Goal: Task Accomplishment & Management: Manage account settings

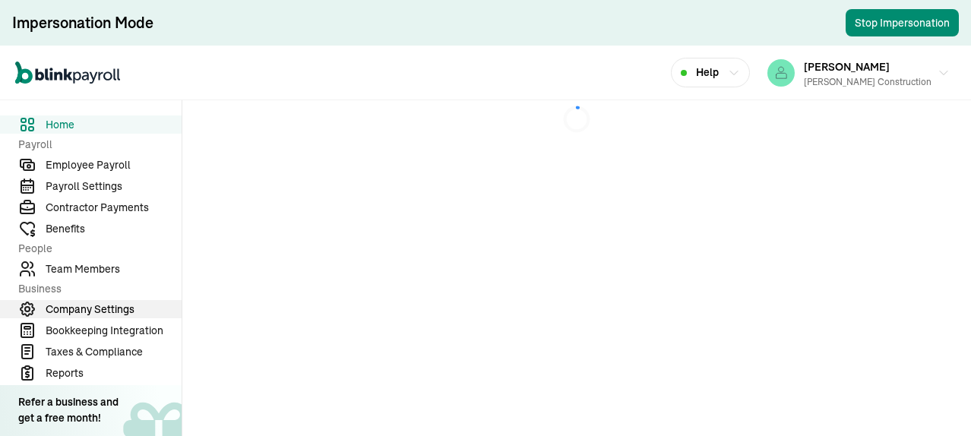
click at [106, 303] on span "Company Settings" at bounding box center [114, 310] width 136 height 16
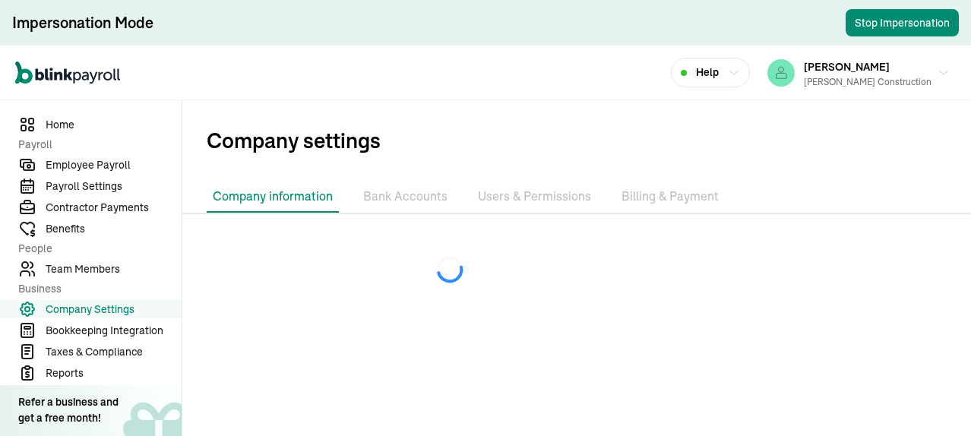
click at [411, 198] on li "Bank Accounts" at bounding box center [405, 197] width 97 height 32
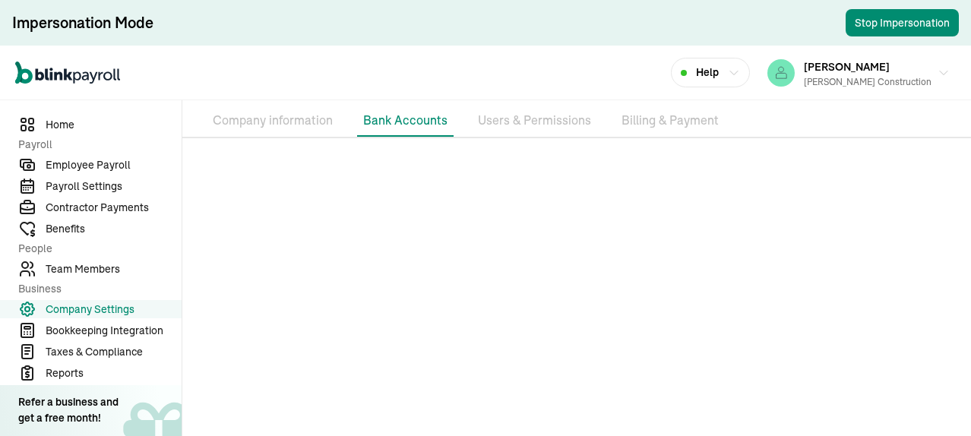
scroll to position [82, 0]
click at [103, 163] on span "Employee Payroll" at bounding box center [114, 165] width 136 height 16
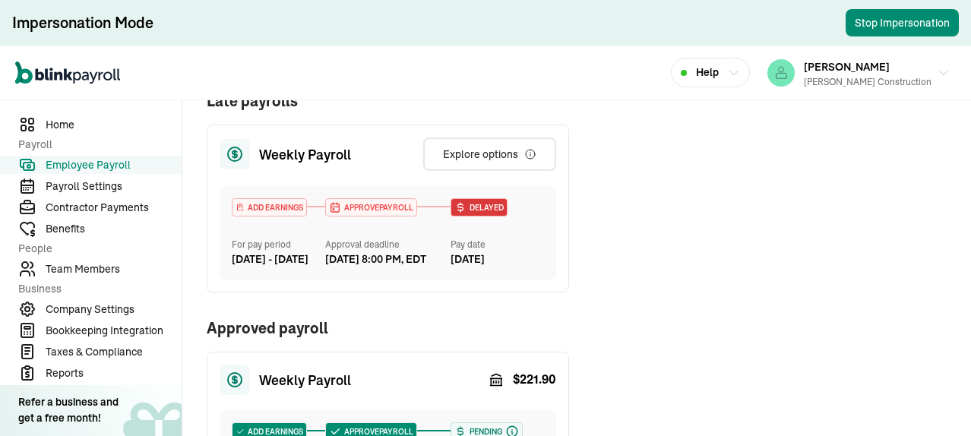
scroll to position [310, 0]
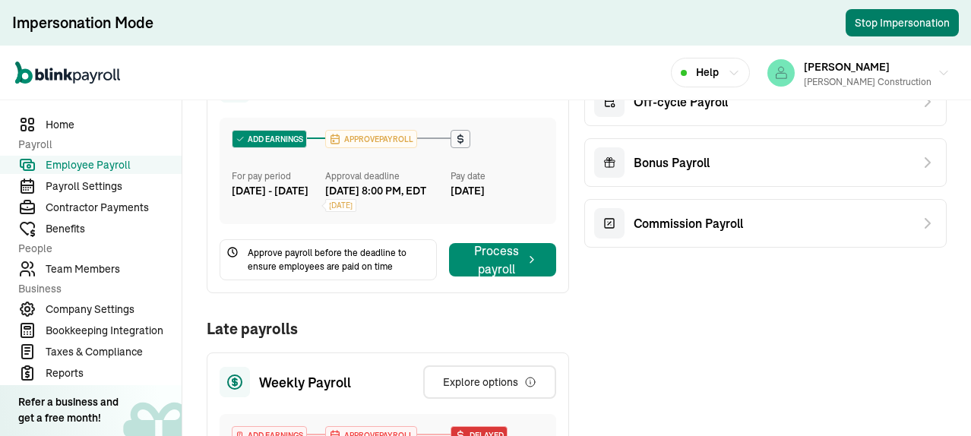
click at [872, 24] on button "Stop Impersonation" at bounding box center [902, 22] width 113 height 27
